Goal: Check status: Check status

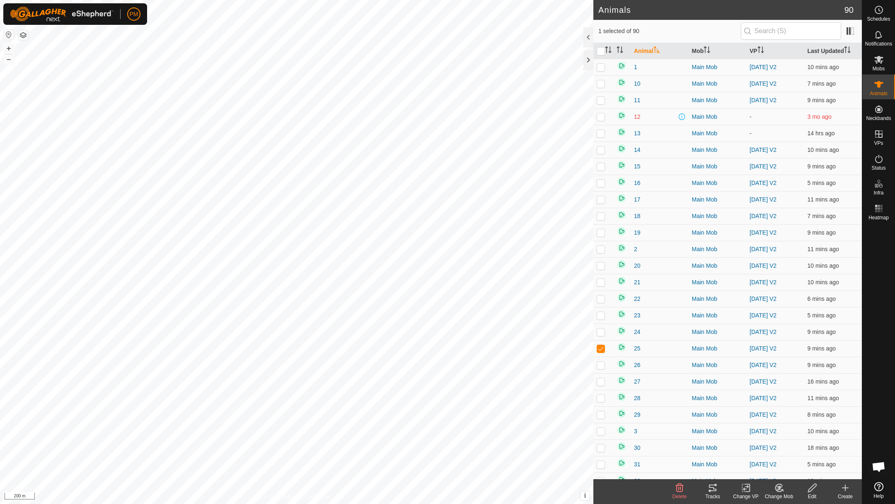
click at [709, 490] on icon at bounding box center [712, 488] width 10 height 10
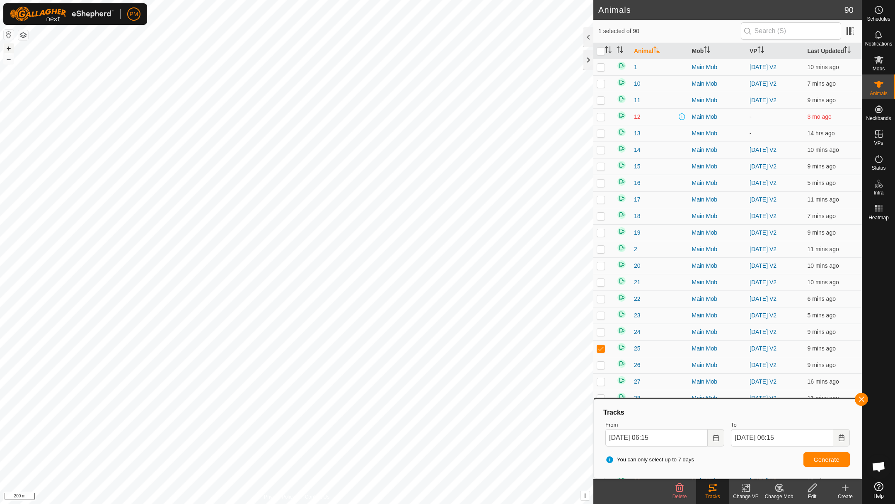
click at [9, 49] on button "+" at bounding box center [9, 48] width 10 height 10
click at [746, 487] on icon at bounding box center [746, 488] width 10 height 10
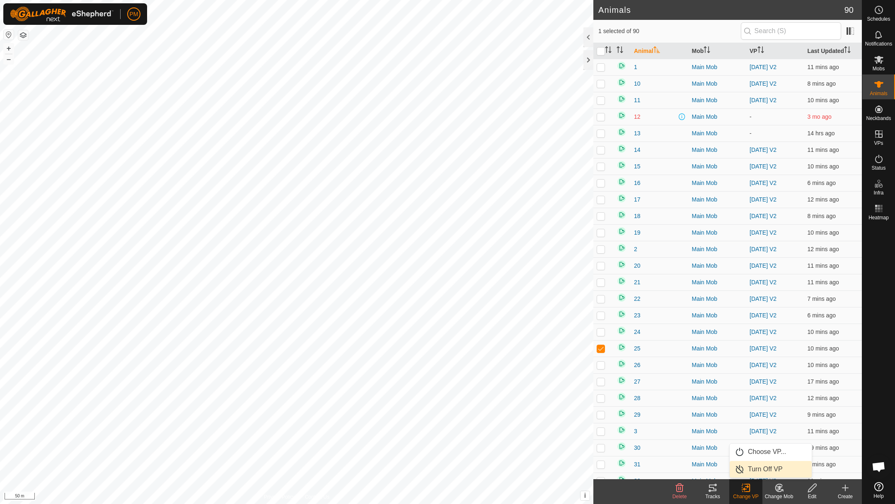
click at [750, 467] on link "Turn Off VP" at bounding box center [770, 469] width 82 height 17
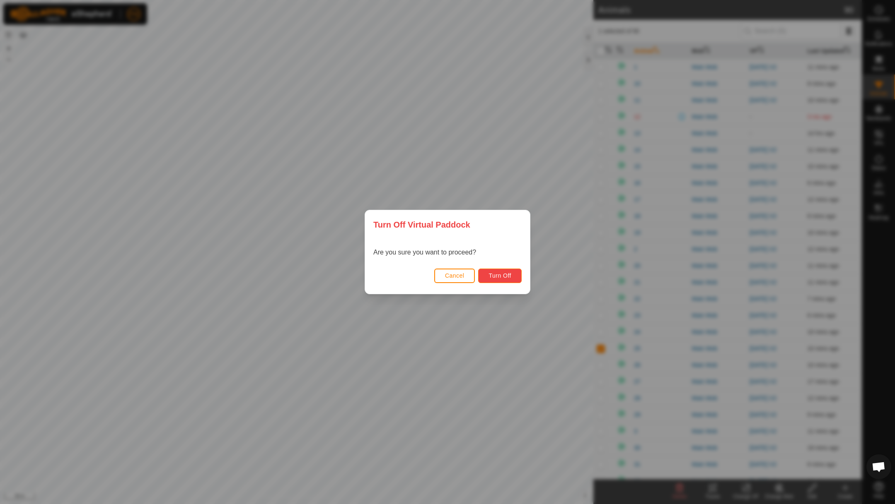
click at [495, 274] on span "Turn Off" at bounding box center [499, 276] width 23 height 7
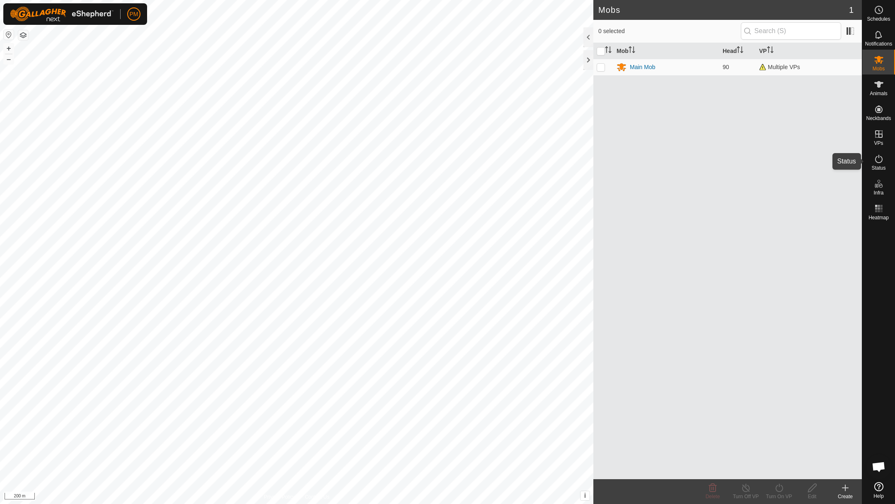
click at [876, 158] on icon at bounding box center [878, 159] width 10 height 10
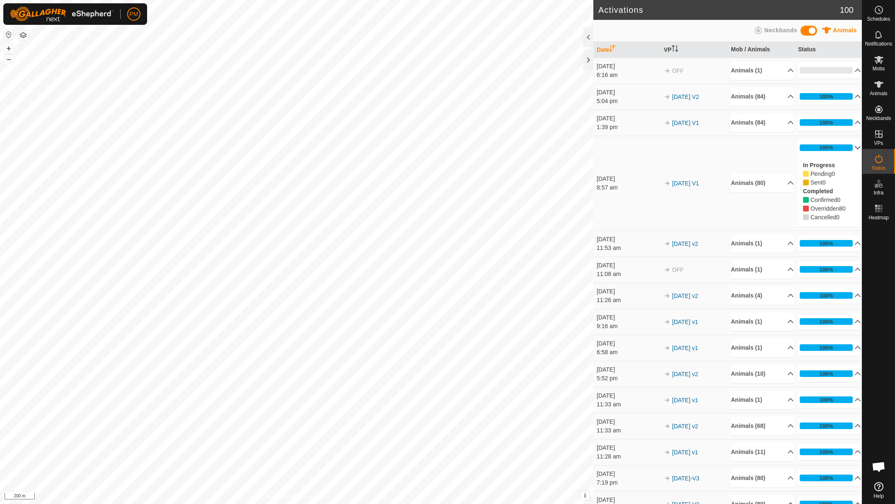
click at [854, 150] on p-accordion-header "100%" at bounding box center [829, 148] width 63 height 17
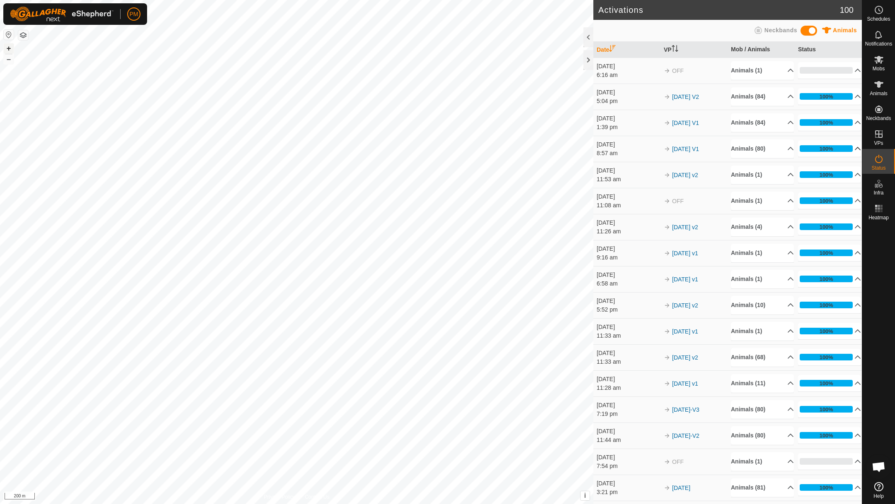
click at [10, 47] on button "+" at bounding box center [9, 48] width 10 height 10
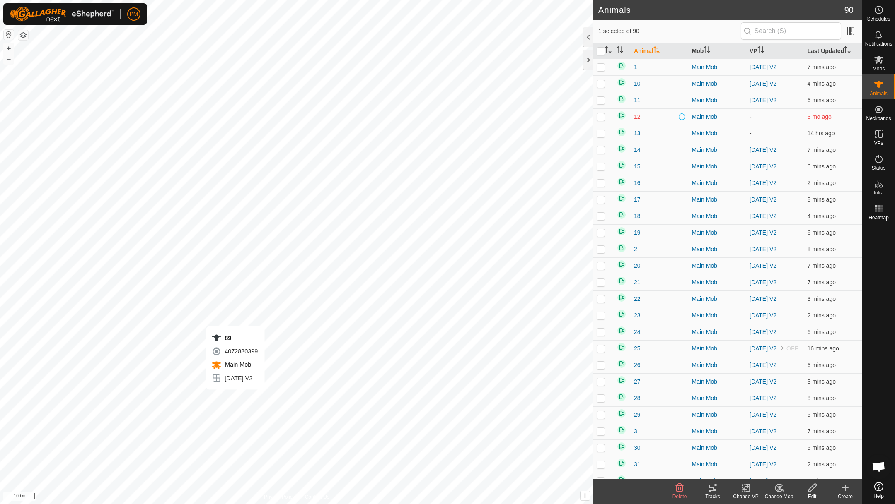
checkbox input "true"
checkbox input "false"
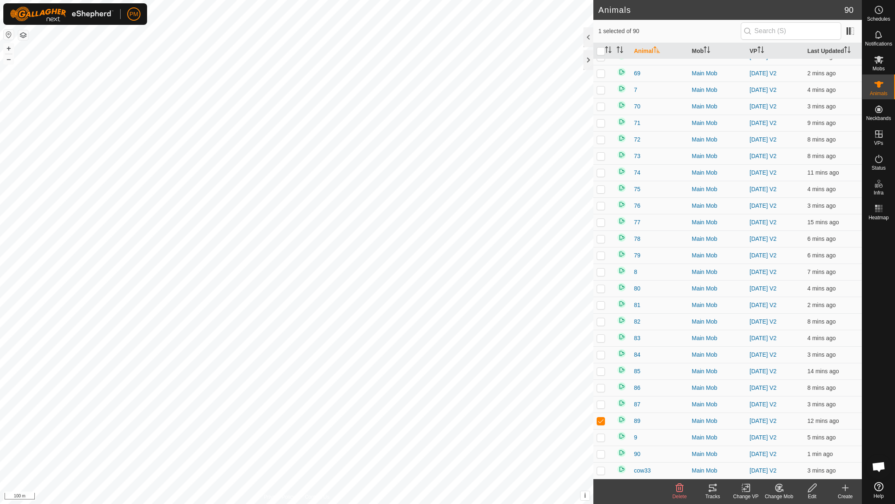
click at [745, 489] on icon at bounding box center [746, 488] width 10 height 10
click at [749, 451] on link "Choose VP..." at bounding box center [770, 452] width 82 height 17
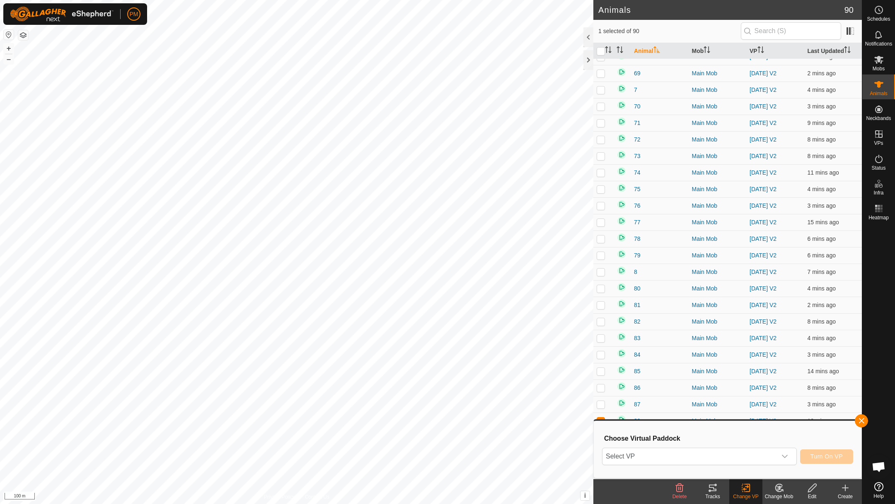
click at [744, 485] on icon at bounding box center [746, 488] width 10 height 10
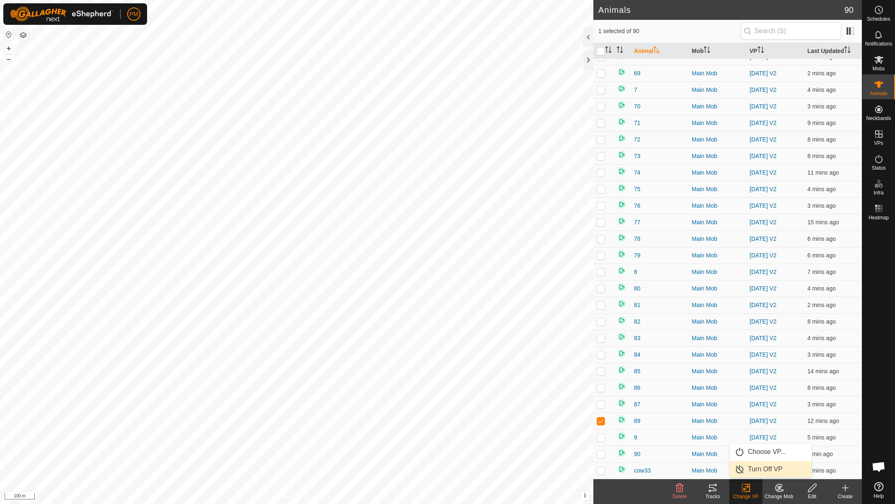
click at [746, 469] on link "Turn Off VP" at bounding box center [770, 469] width 82 height 17
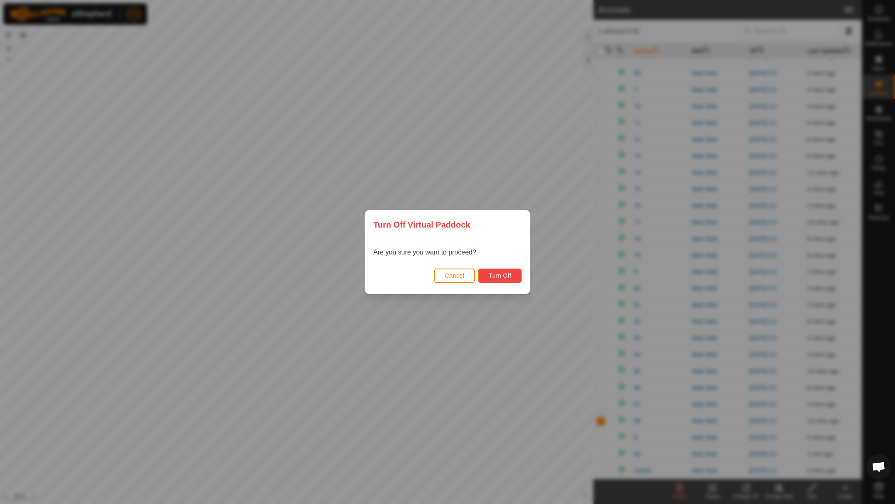
click at [496, 274] on span "Turn Off" at bounding box center [499, 276] width 23 height 7
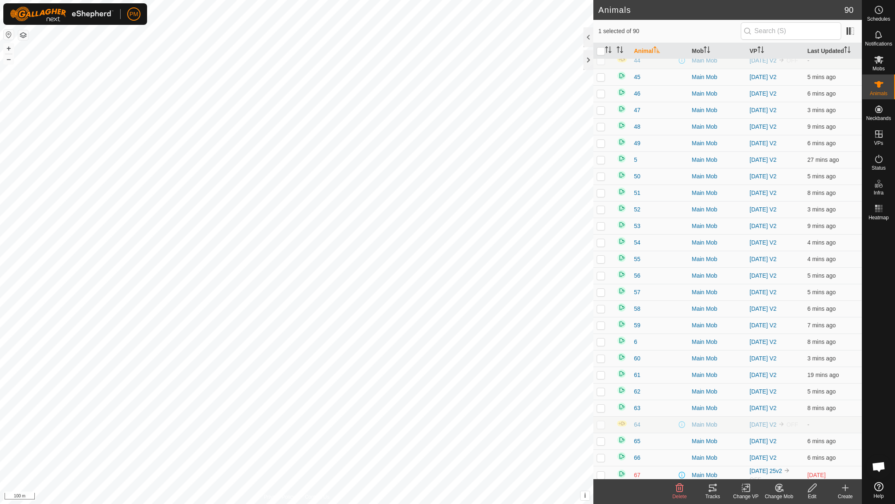
scroll to position [1083, 0]
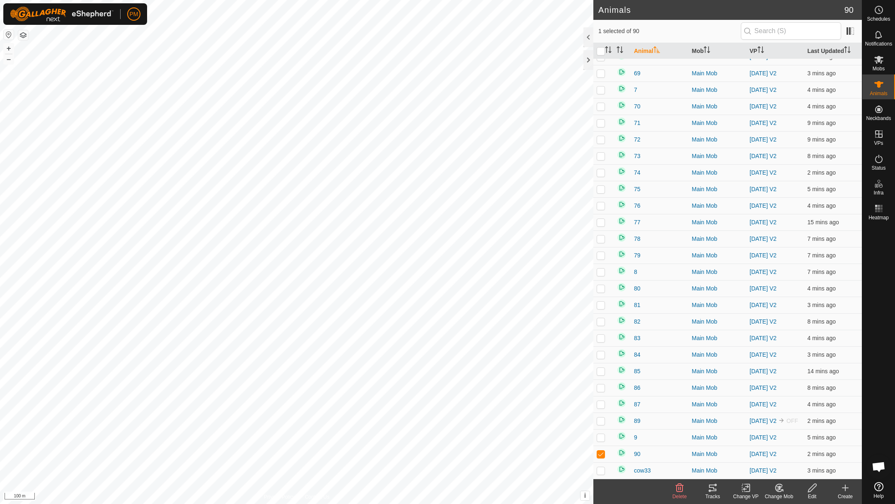
click at [746, 489] on icon at bounding box center [746, 488] width 10 height 10
click at [744, 469] on link "Turn Off VP" at bounding box center [770, 469] width 82 height 17
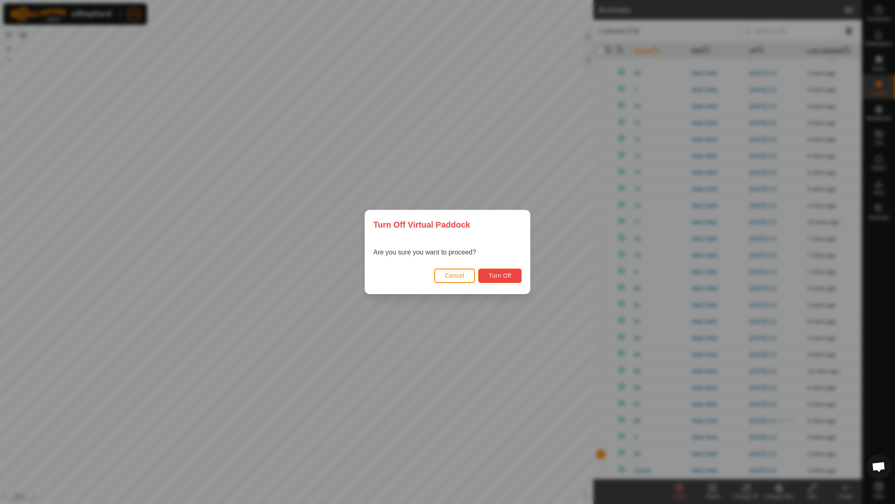
click at [499, 277] on span "Turn Off" at bounding box center [499, 276] width 23 height 7
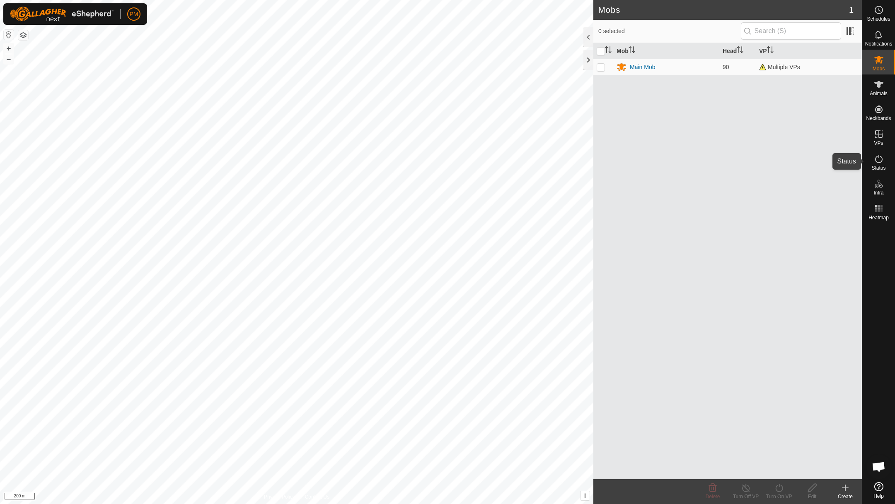
click at [878, 161] on icon at bounding box center [878, 159] width 10 height 10
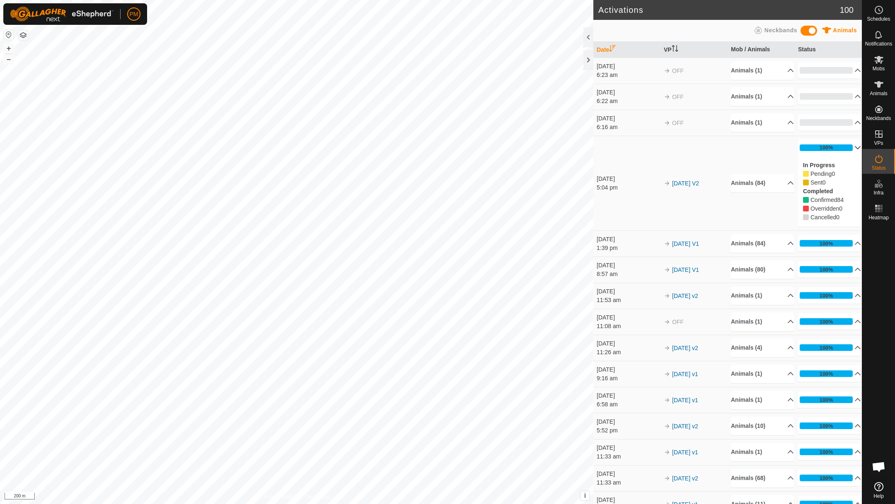
click at [854, 147] on p-accordion-header "100%" at bounding box center [829, 148] width 63 height 17
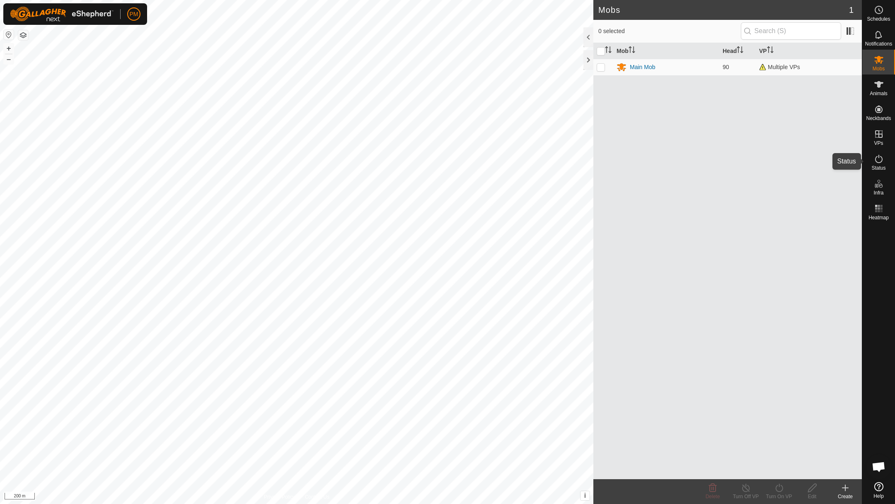
click at [877, 158] on icon at bounding box center [878, 159] width 10 height 10
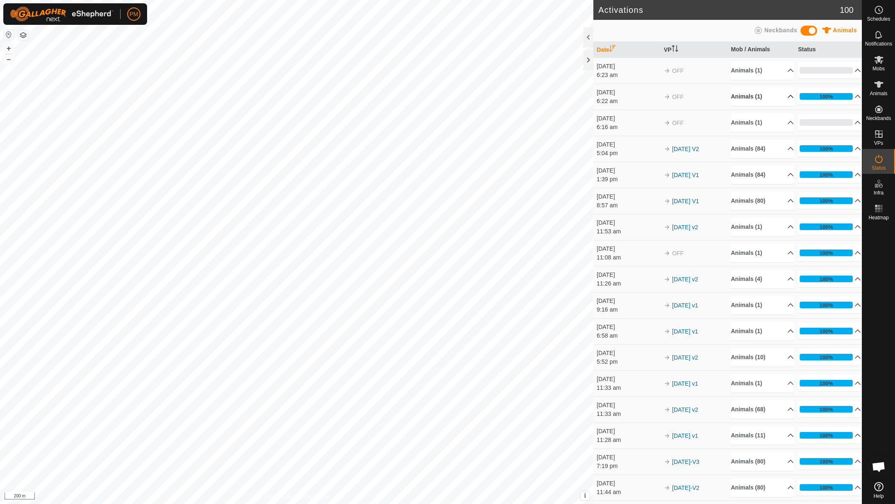
click at [786, 97] on p-accordion-header "Animals (1)" at bounding box center [762, 96] width 63 height 19
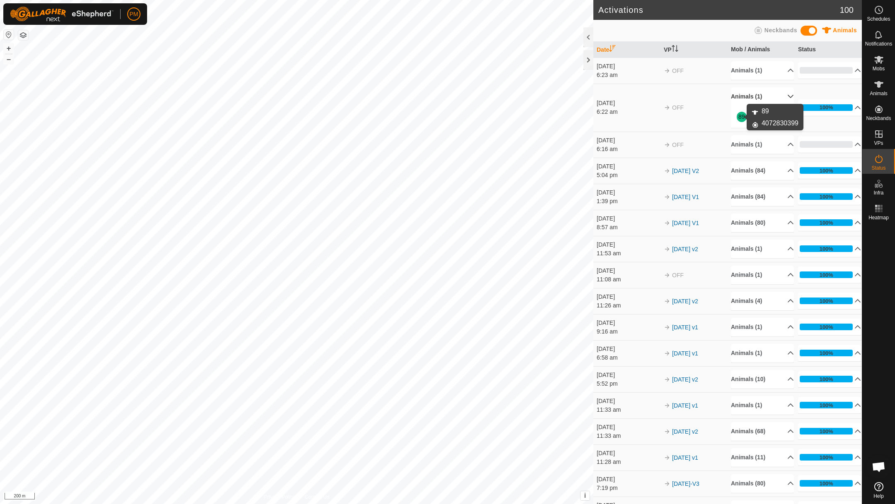
click at [741, 116] on link "89" at bounding box center [741, 116] width 7 height 7
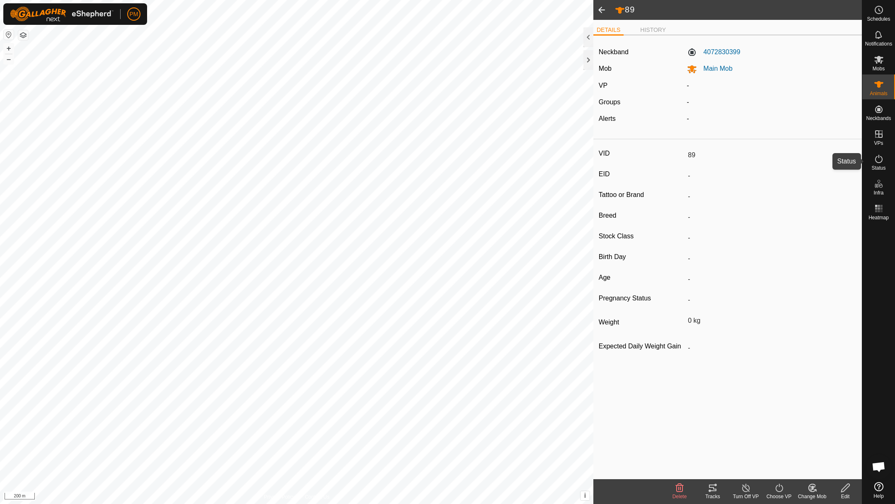
click at [881, 159] on icon at bounding box center [878, 159] width 10 height 10
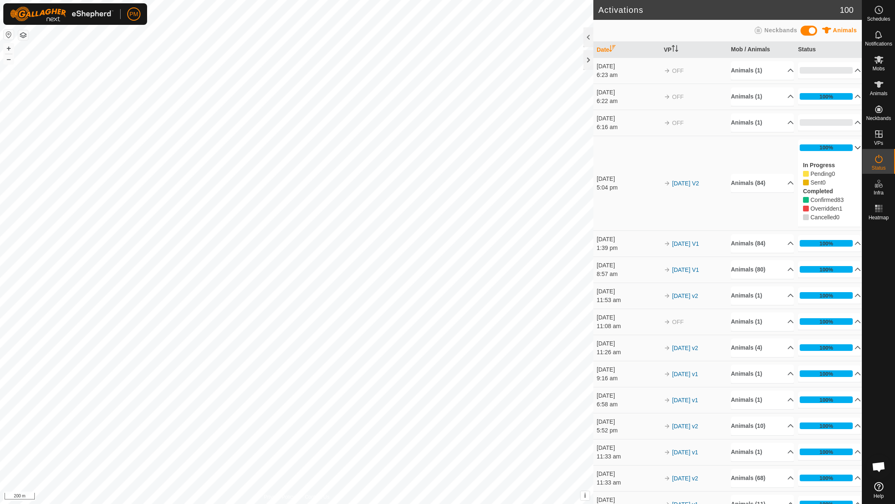
click at [855, 151] on p-accordion-header "100%" at bounding box center [829, 148] width 63 height 17
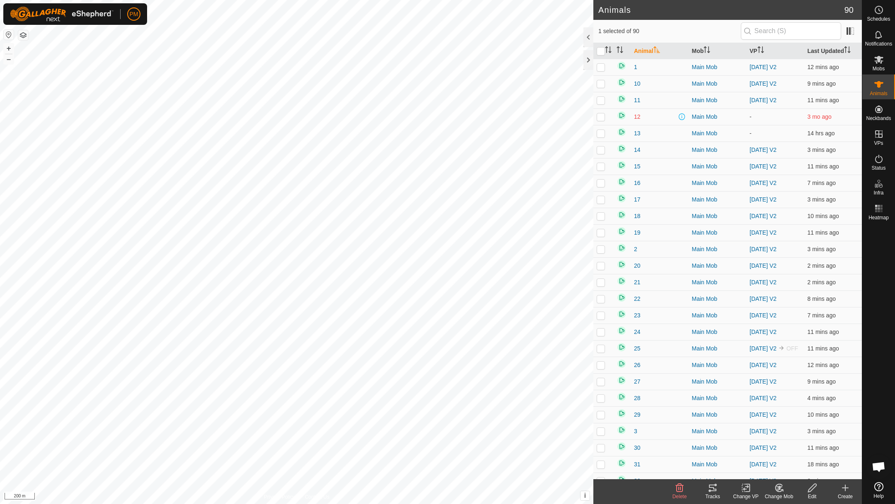
click at [713, 487] on icon at bounding box center [712, 488] width 10 height 10
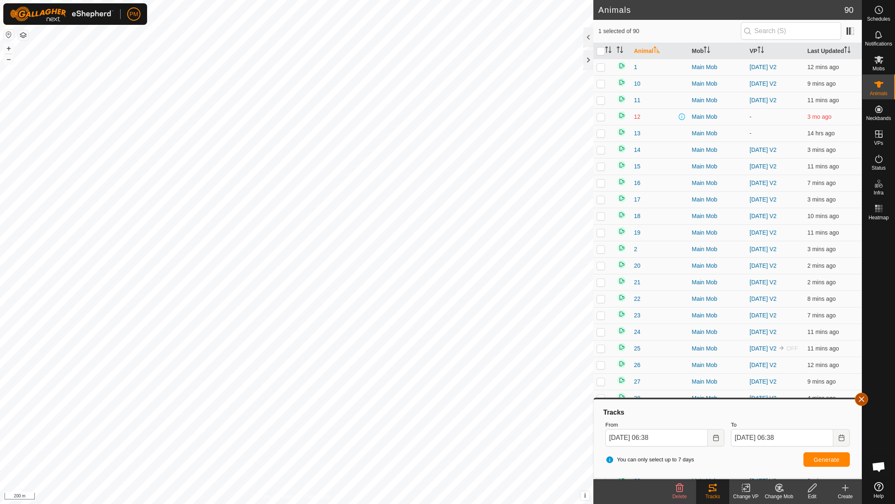
click at [861, 396] on span "button" at bounding box center [861, 399] width 7 height 7
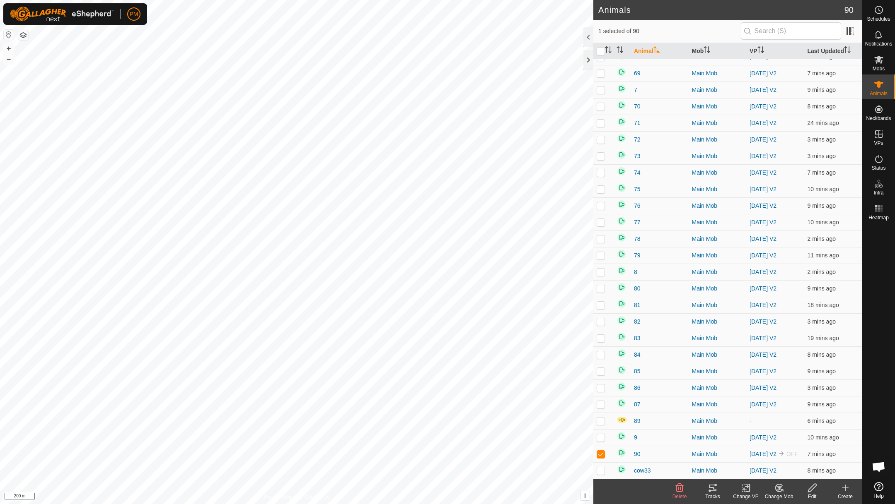
scroll to position [1083, 0]
checkbox input "true"
click at [713, 487] on icon at bounding box center [712, 488] width 10 height 10
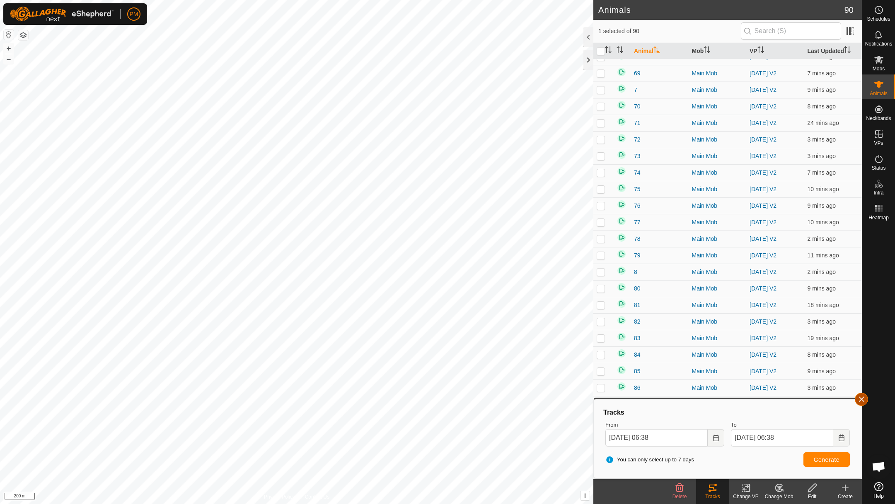
click at [861, 400] on button "button" at bounding box center [860, 399] width 13 height 13
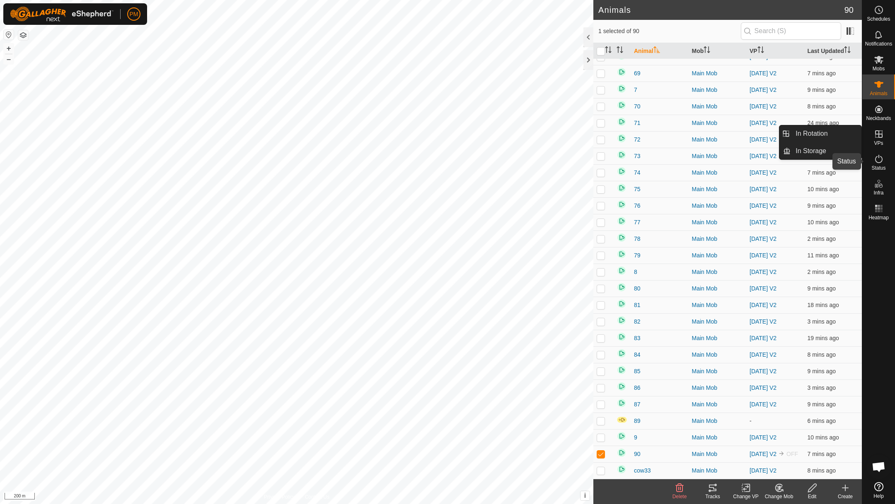
click at [875, 155] on icon at bounding box center [878, 159] width 10 height 10
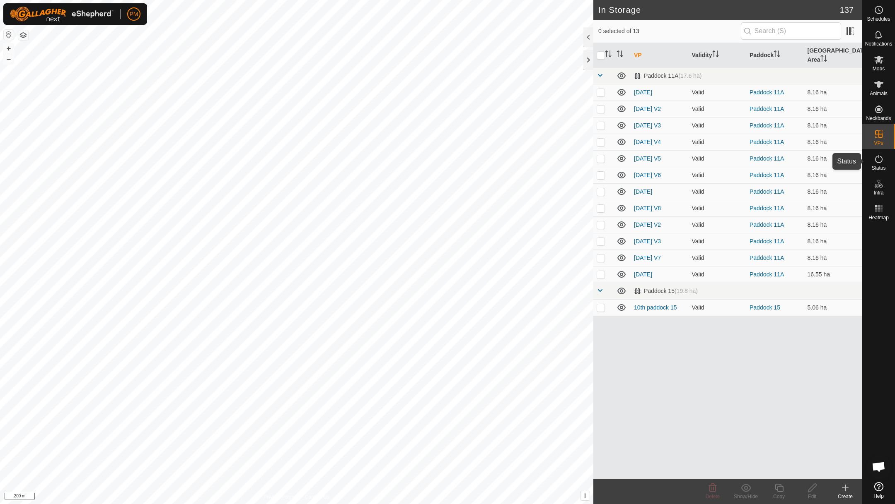
click at [878, 157] on icon at bounding box center [878, 159] width 7 height 8
